Goal: Task Accomplishment & Management: Use online tool/utility

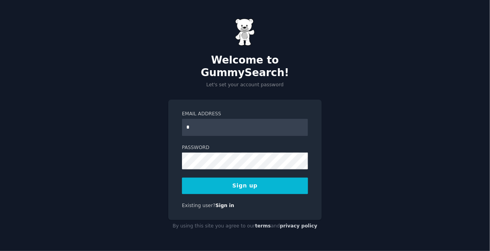
type input "**********"
click at [219, 179] on button "Sign up" at bounding box center [245, 185] width 126 height 16
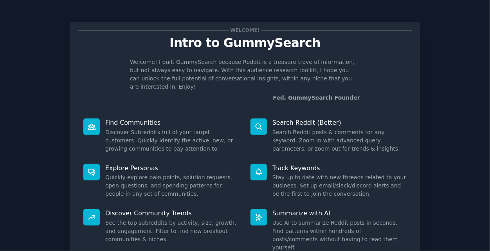
click at [258, 213] on icon at bounding box center [259, 217] width 8 height 8
click at [293, 209] on p "Summarize with AI" at bounding box center [340, 213] width 134 height 8
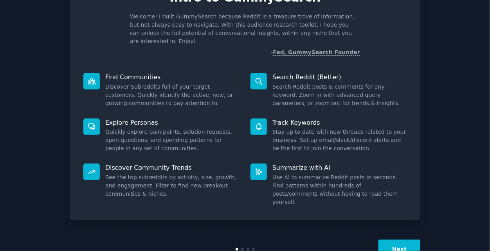
scroll to position [55, 0]
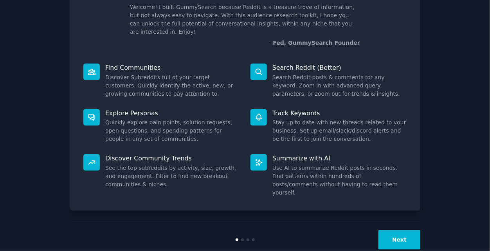
click at [394, 230] on button "Next" at bounding box center [400, 239] width 42 height 19
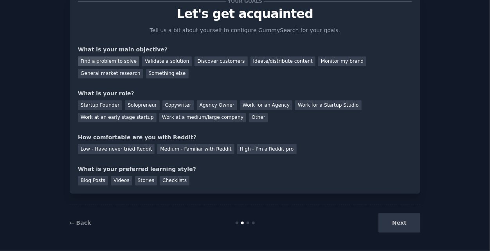
click at [120, 62] on div "Find a problem to solve" at bounding box center [108, 61] width 61 height 10
click at [136, 103] on div "Solopreneur" at bounding box center [142, 105] width 34 height 10
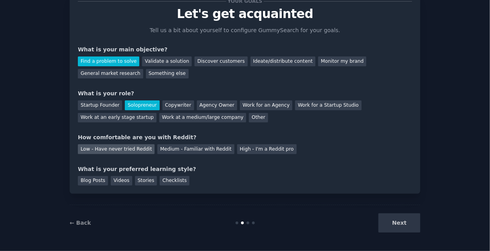
click at [134, 146] on div "Low - Have never tried Reddit" at bounding box center [116, 149] width 77 height 10
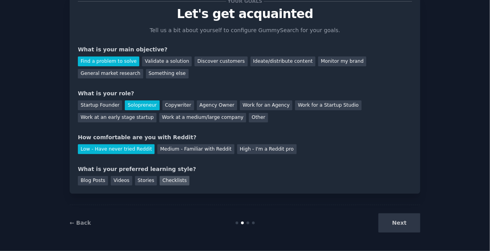
click at [160, 176] on div "Checklists" at bounding box center [175, 181] width 30 height 10
click at [412, 213] on button "Next" at bounding box center [400, 222] width 42 height 19
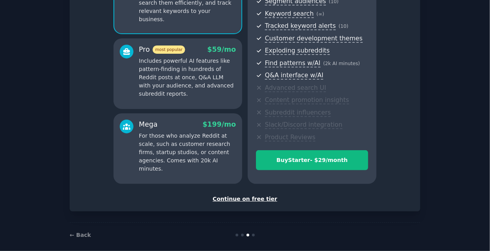
scroll to position [106, 0]
click at [239, 200] on div "Continue on free tier" at bounding box center [245, 199] width 334 height 8
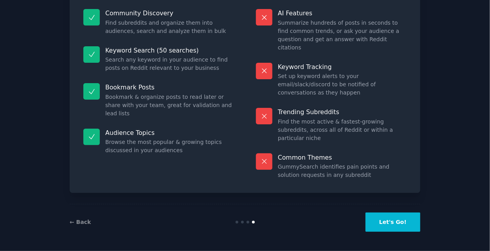
scroll to position [54, 0]
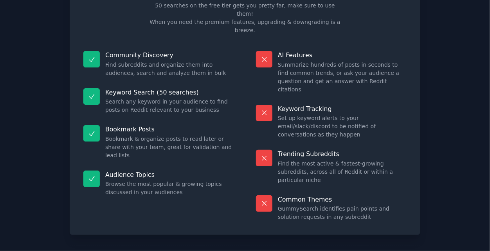
click at [267, 202] on div "Free plan info Included in the Free tier 50 searches on the free tier gets you …" at bounding box center [245, 119] width 351 height 324
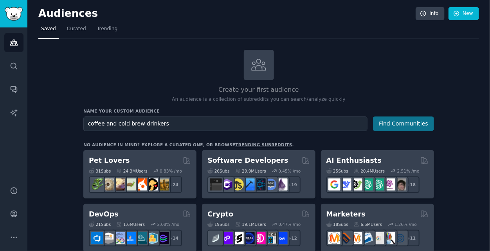
type input "coffee and cold brew drinkers"
click at [416, 120] on button "Find Communities" at bounding box center [403, 123] width 61 height 14
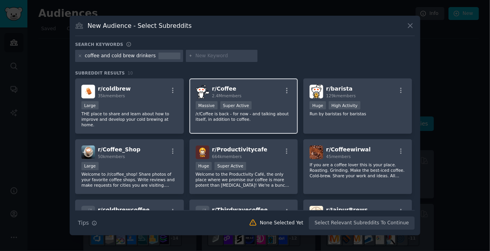
click at [252, 94] on div "r/ Coffee 2.4M members" at bounding box center [244, 92] width 96 height 14
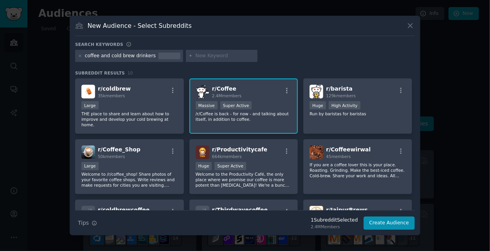
click at [255, 112] on p "/r/Coffee is back - for now - and talking about itself, in addition to coffee." at bounding box center [244, 116] width 96 height 11
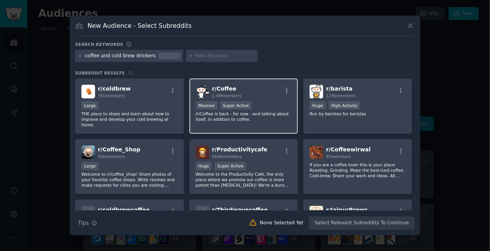
click at [255, 112] on p "/r/Coffee is back - for now - and talking about itself, in addition to coffee." at bounding box center [244, 116] width 96 height 11
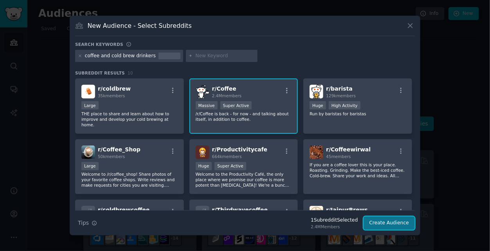
click at [385, 220] on button "Create Audience" at bounding box center [390, 222] width 52 height 13
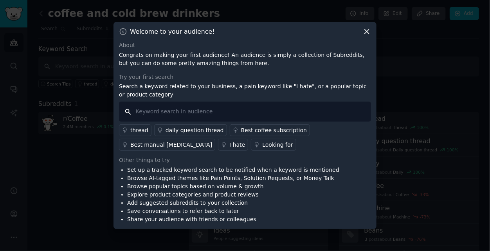
click at [301, 112] on input "text" at bounding box center [245, 111] width 252 height 20
type input "cold brew"
click at [248, 131] on div "Best coffee subscription" at bounding box center [274, 130] width 66 height 8
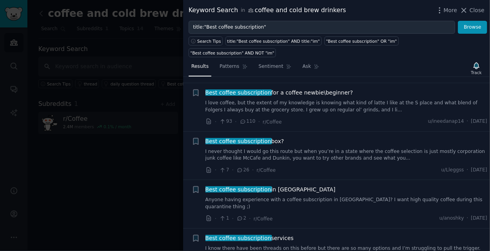
scroll to position [56, 0]
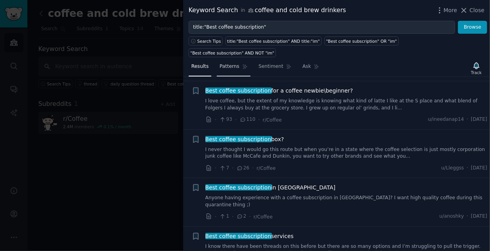
click at [227, 63] on span "Patterns" at bounding box center [230, 66] width 20 height 7
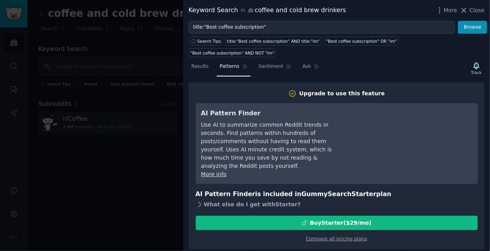
click at [234, 199] on div "What else do I get with Starter ?" at bounding box center [337, 204] width 282 height 11
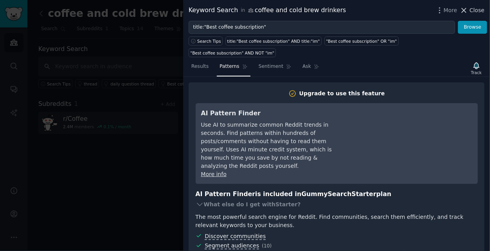
click at [479, 11] on span "Close" at bounding box center [477, 10] width 15 height 8
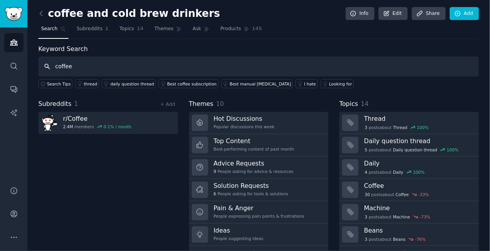
type input "coffee"
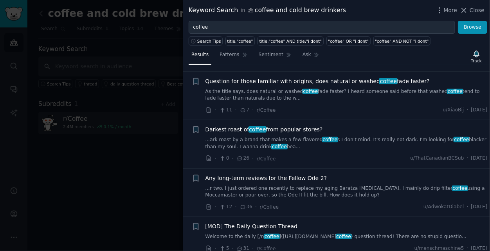
scroll to position [282, 0]
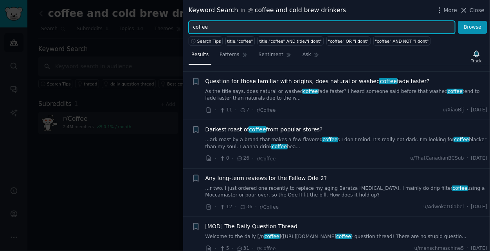
click at [259, 24] on input "coffee" at bounding box center [322, 27] width 267 height 13
type input "c"
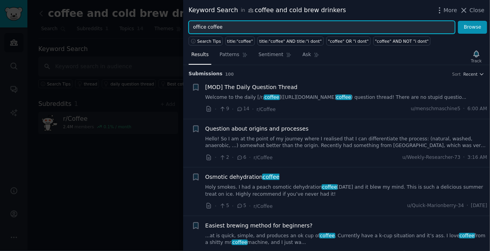
click at [458, 21] on button "Browse" at bounding box center [472, 27] width 29 height 13
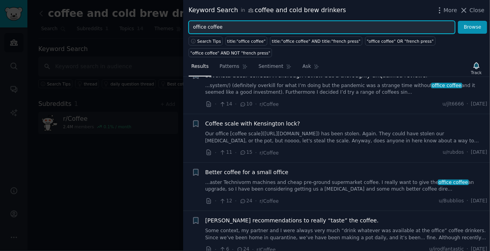
scroll to position [107, 0]
click at [215, 26] on input "office coffee" at bounding box center [322, 27] width 267 height 13
drag, startPoint x: 223, startPoint y: 28, endPoint x: 149, endPoint y: 23, distance: 74.2
click at [149, 23] on div "Keyword Search in coffee and cold brew drinkers More Close office coffee Browse…" at bounding box center [245, 125] width 490 height 251
click at [458, 21] on button "Browse" at bounding box center [472, 27] width 29 height 13
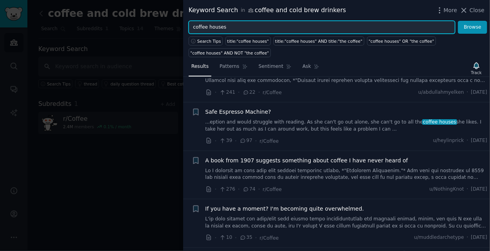
scroll to position [231, 0]
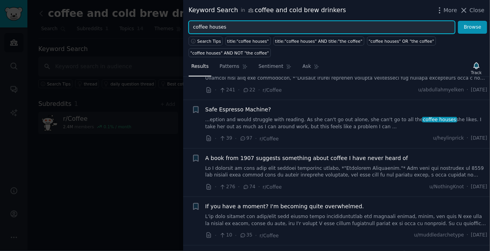
drag, startPoint x: 232, startPoint y: 28, endPoint x: 95, endPoint y: 28, distance: 136.7
click at [95, 28] on div "Keyword Search in coffee and cold brew drinkers More Close coffee houses Browse…" at bounding box center [245, 125] width 490 height 251
type input "esspresso machines"
